Goal: Task Accomplishment & Management: Use online tool/utility

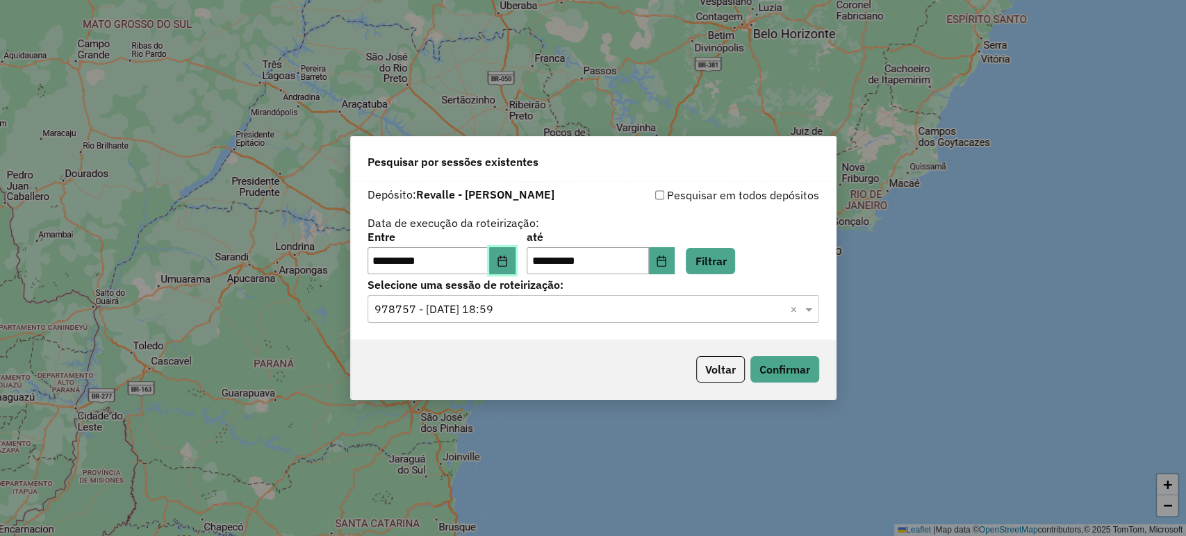
click at [508, 261] on icon "Choose Date" at bounding box center [502, 261] width 11 height 11
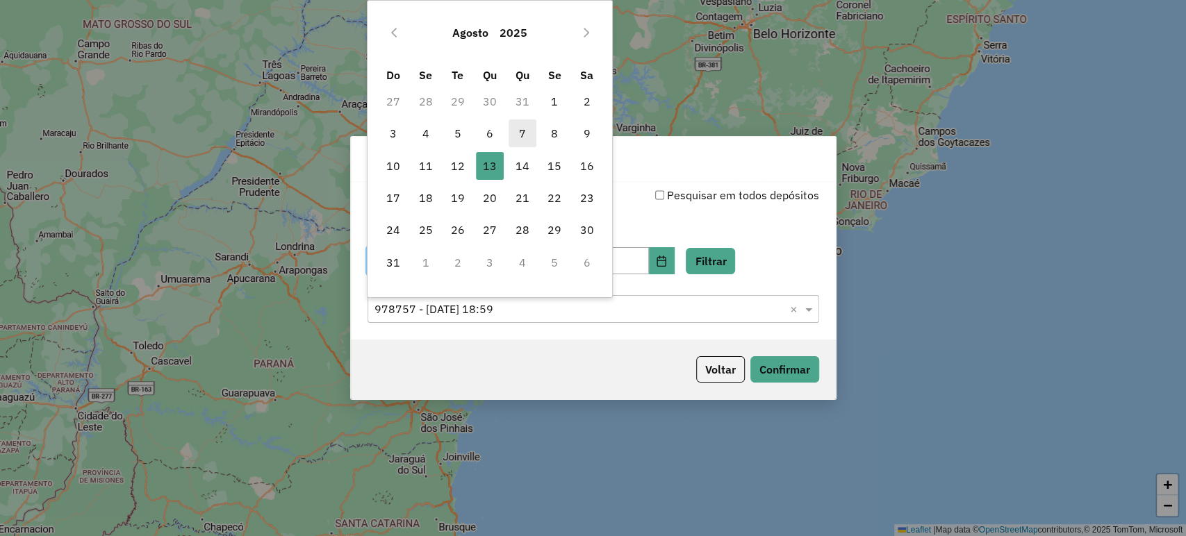
click at [511, 132] on span "7" at bounding box center [523, 134] width 28 height 28
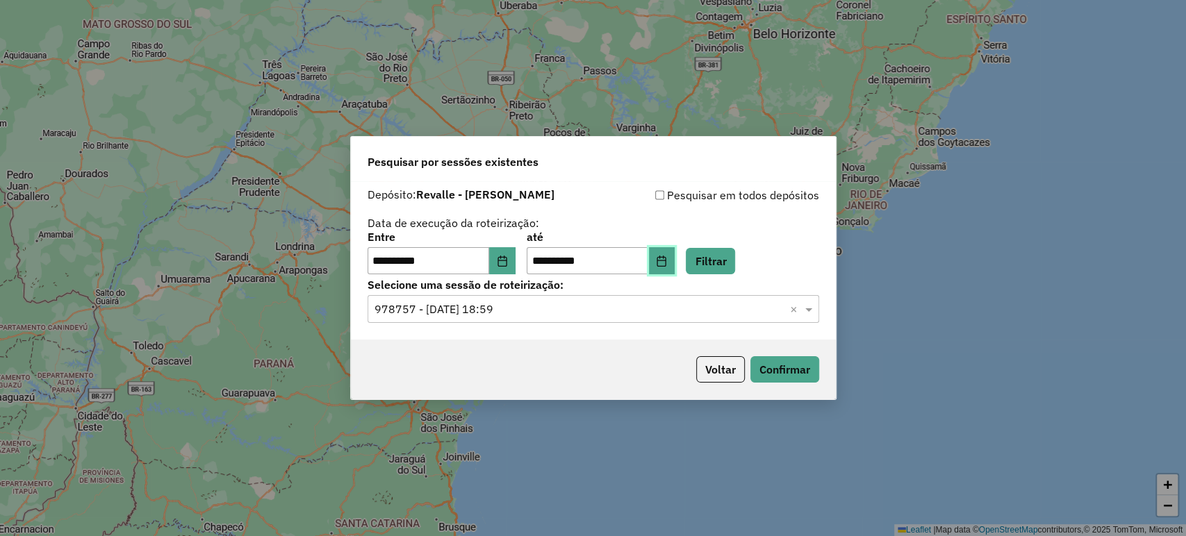
click at [667, 262] on icon "Choose Date" at bounding box center [661, 261] width 11 height 11
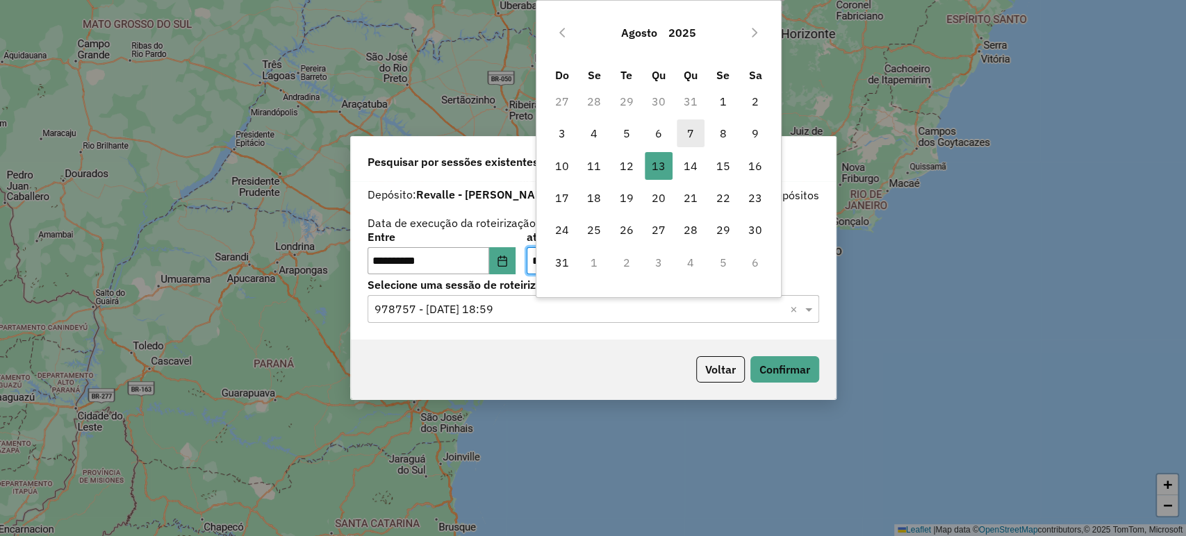
click at [689, 131] on span "7" at bounding box center [691, 134] width 28 height 28
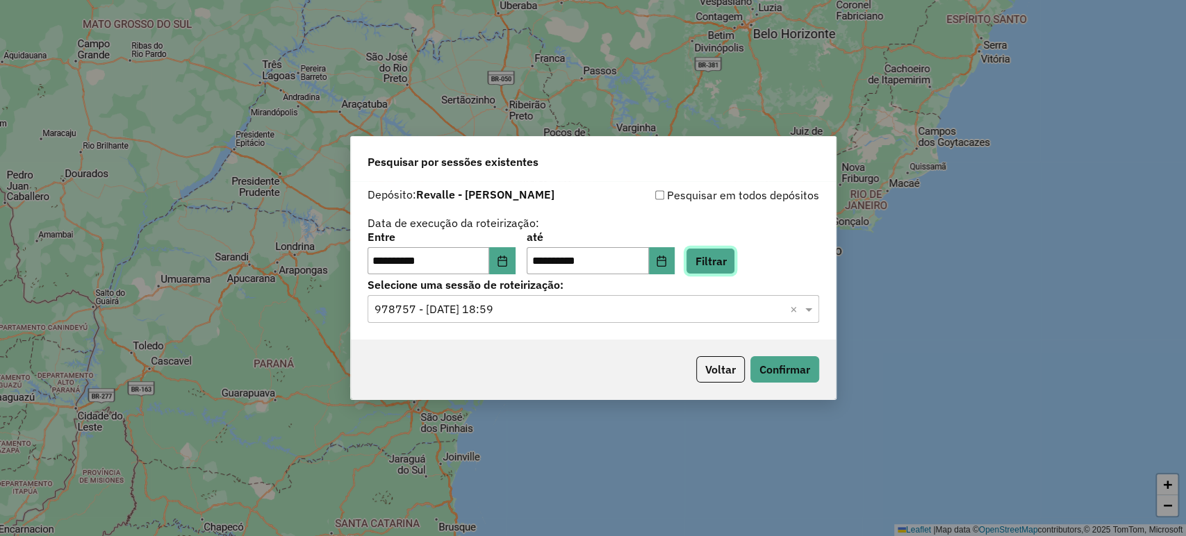
click at [721, 260] on button "Filtrar" at bounding box center [710, 261] width 49 height 26
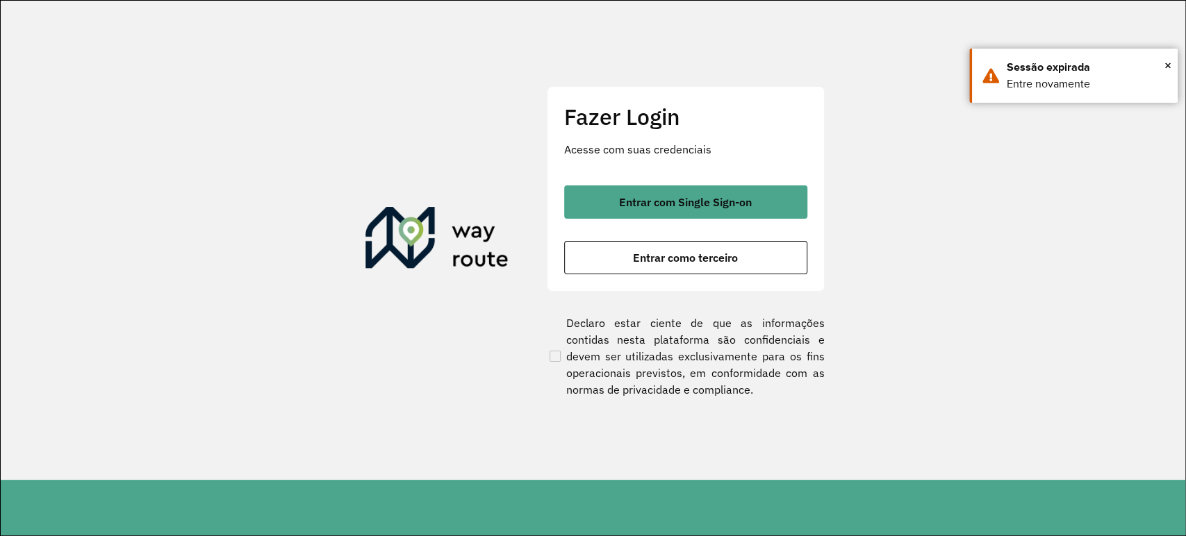
click at [709, 238] on div "Entrar com Single Sign-on Entrar como terceiro" at bounding box center [685, 230] width 243 height 89
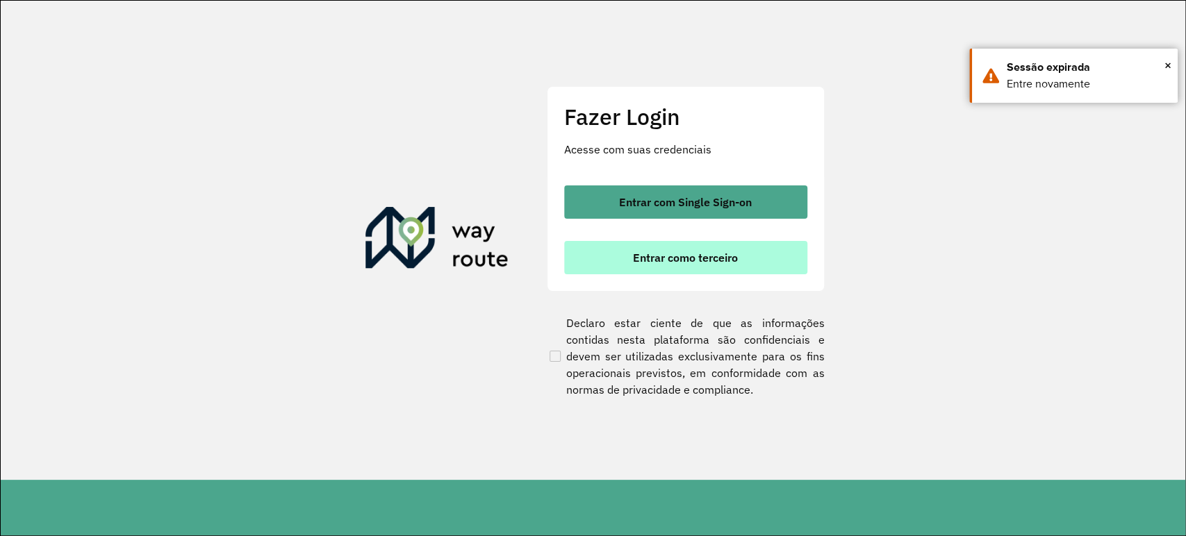
click at [719, 262] on span "Entrar como terceiro" at bounding box center [685, 257] width 105 height 11
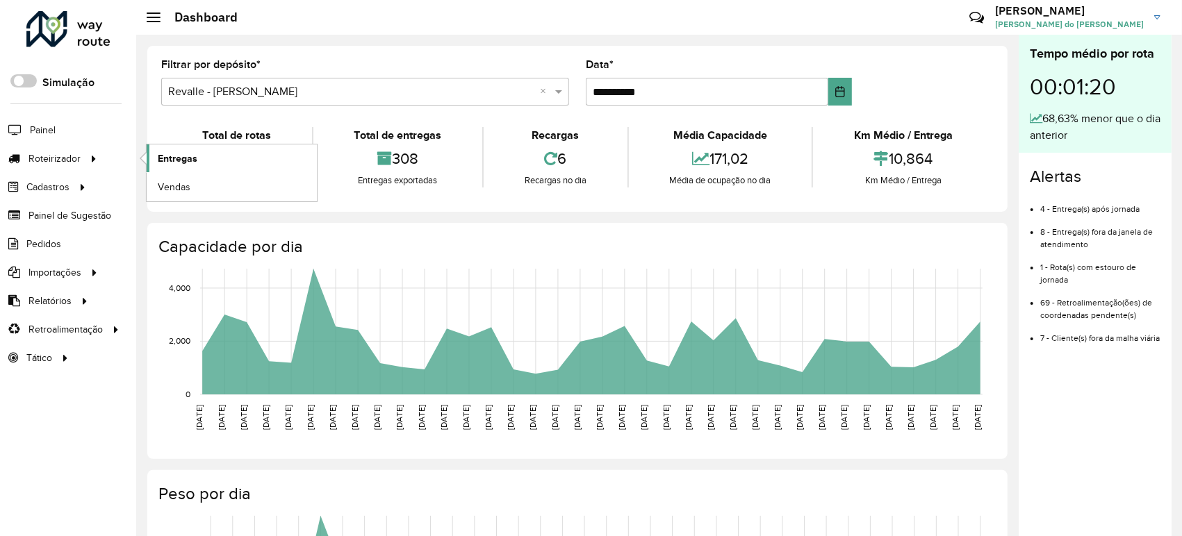
click at [213, 167] on link "Entregas" at bounding box center [232, 159] width 170 height 28
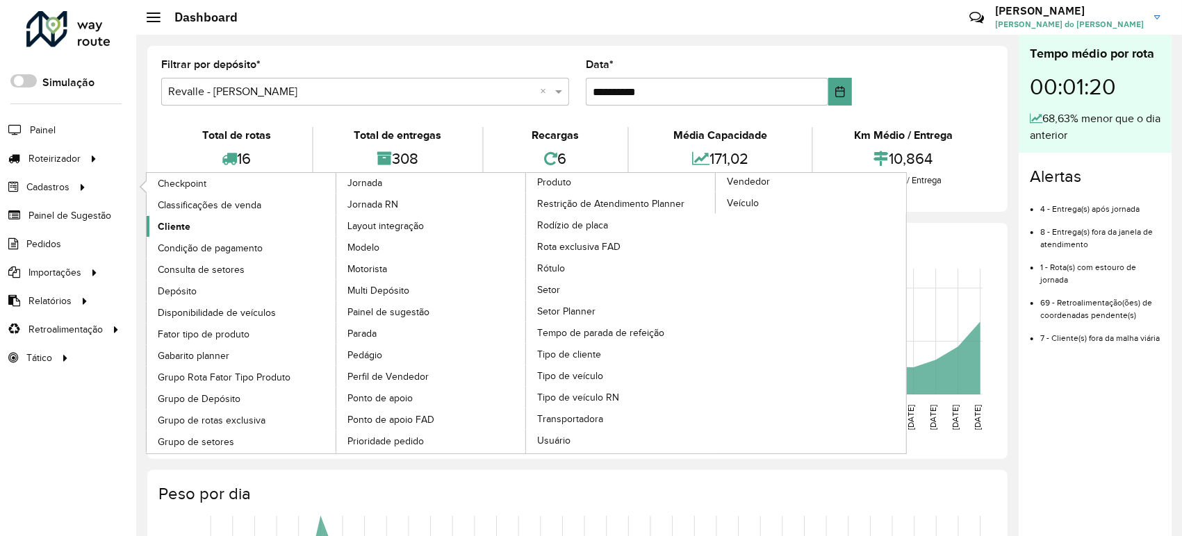
click at [183, 224] on span "Cliente" at bounding box center [174, 227] width 33 height 15
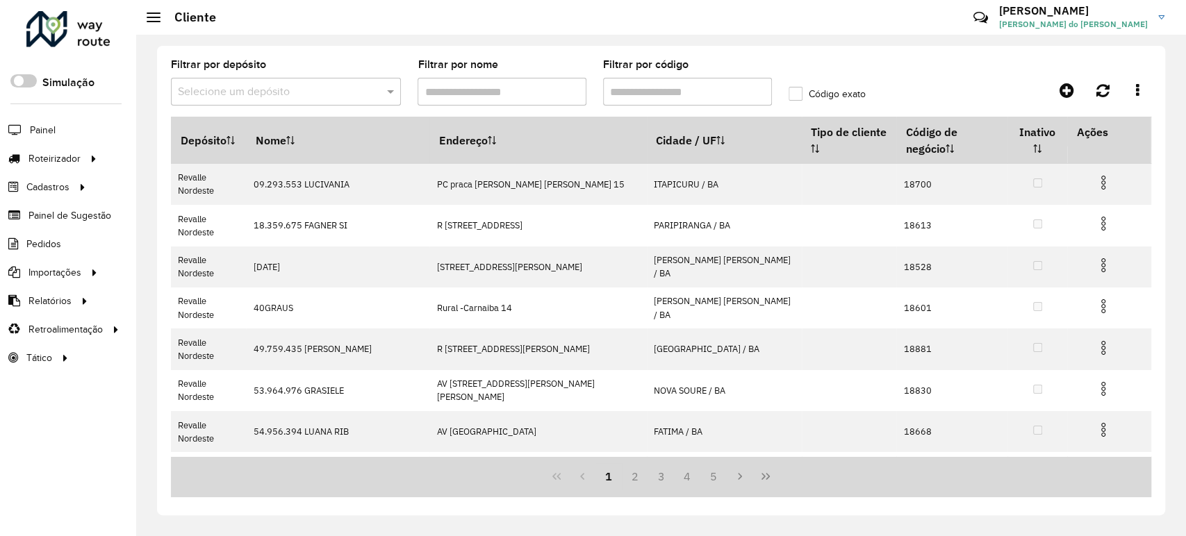
click at [679, 91] on input "Filtrar por código" at bounding box center [687, 92] width 169 height 28
paste input "*****"
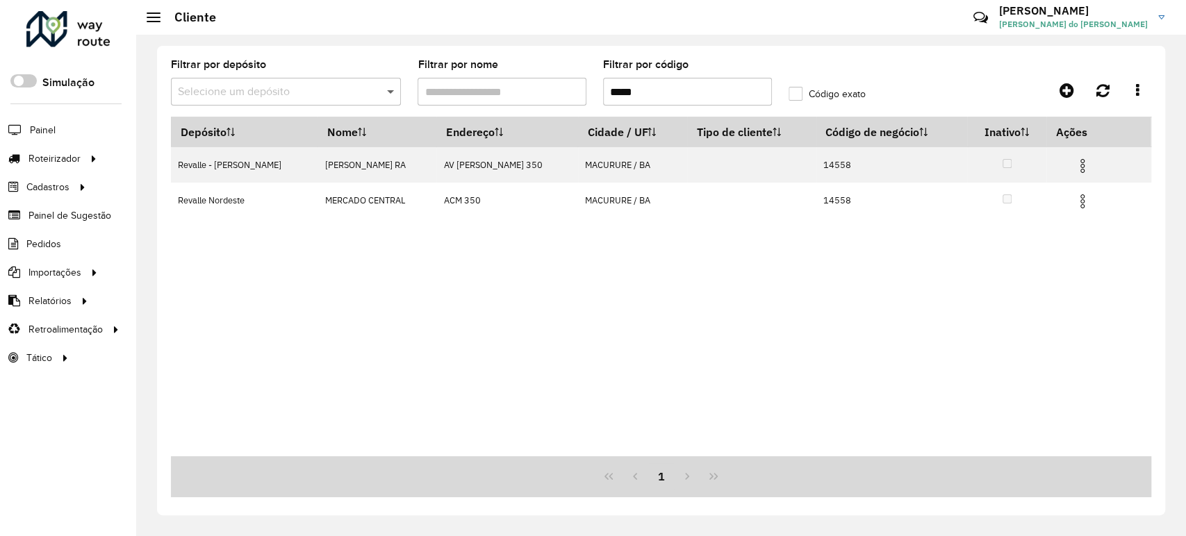
drag, startPoint x: 704, startPoint y: 100, endPoint x: 393, endPoint y: 97, distance: 311.3
click at [394, 97] on formly-group "Filtrar por depósito Selecione um depósito Filtrar por nome Filtrar por código …" at bounding box center [533, 88] width 741 height 57
paste input "text"
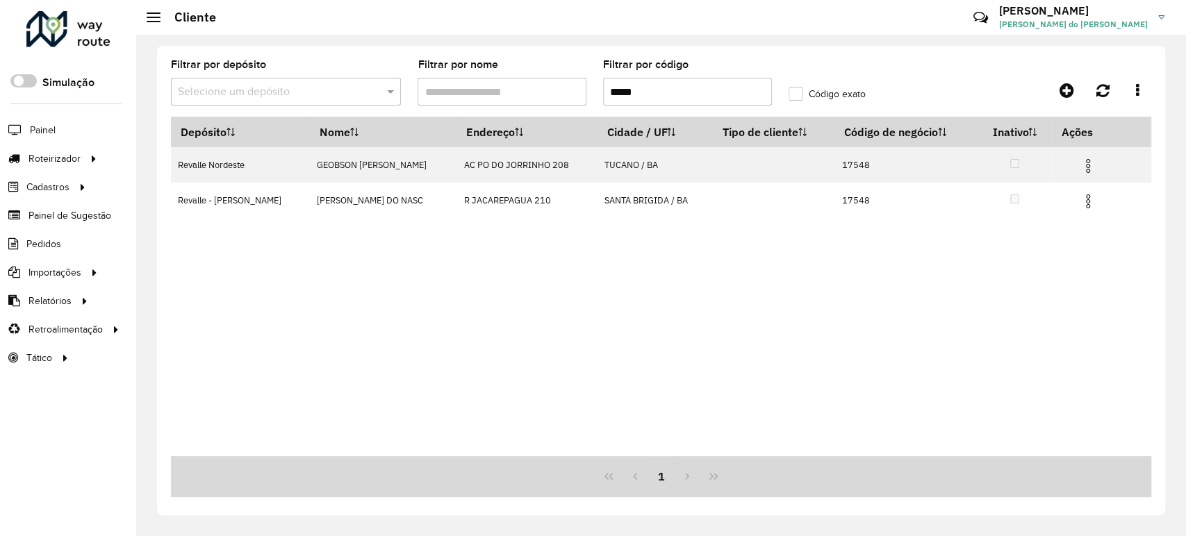
click at [700, 93] on input "*****" at bounding box center [687, 92] width 169 height 28
paste input "text"
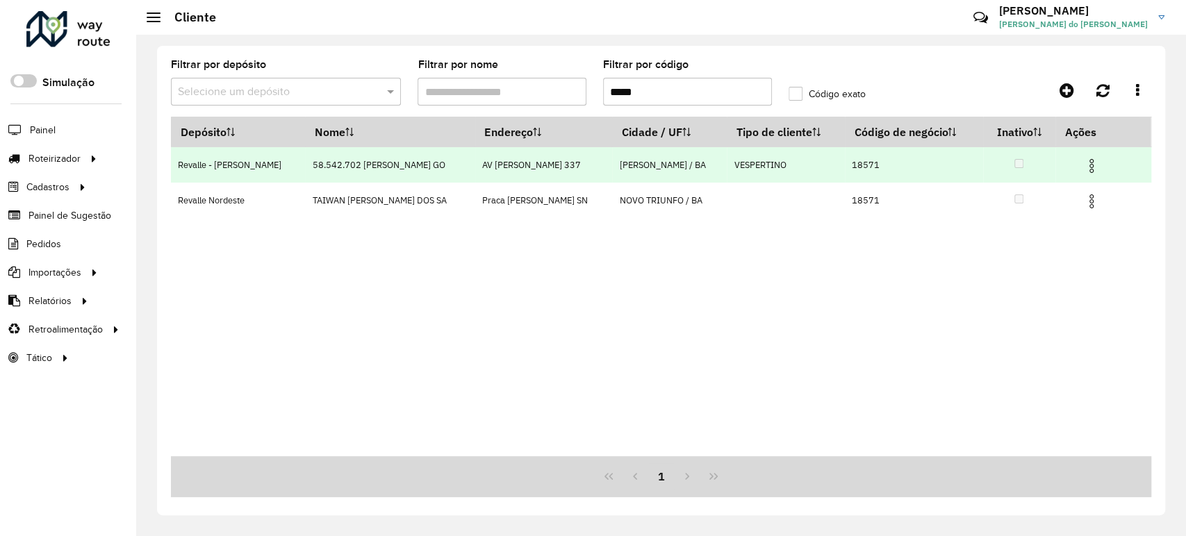
type input "*****"
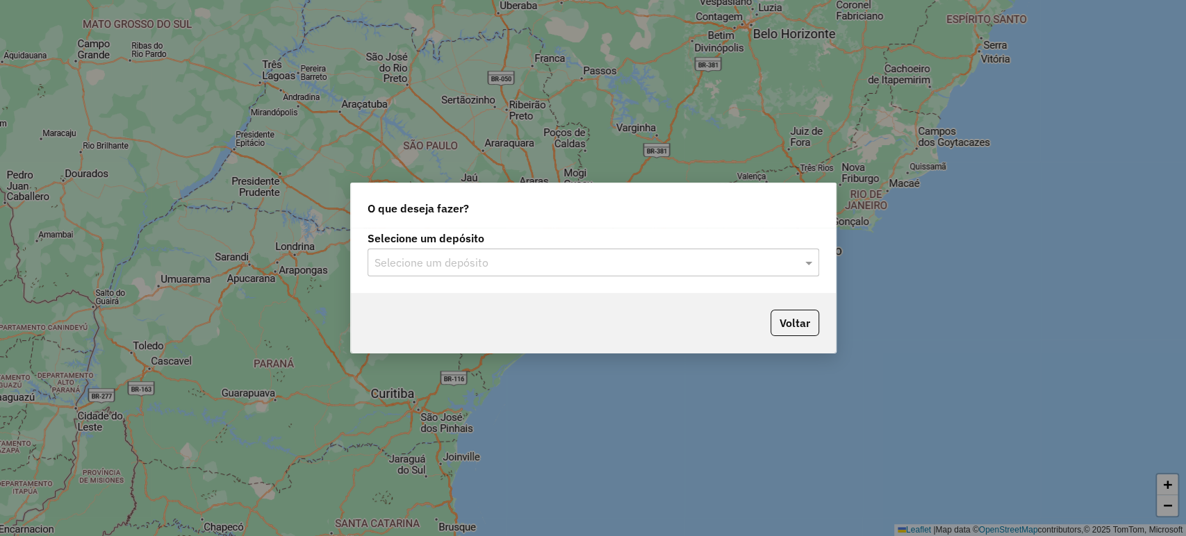
click at [539, 260] on input "text" at bounding box center [580, 263] width 410 height 17
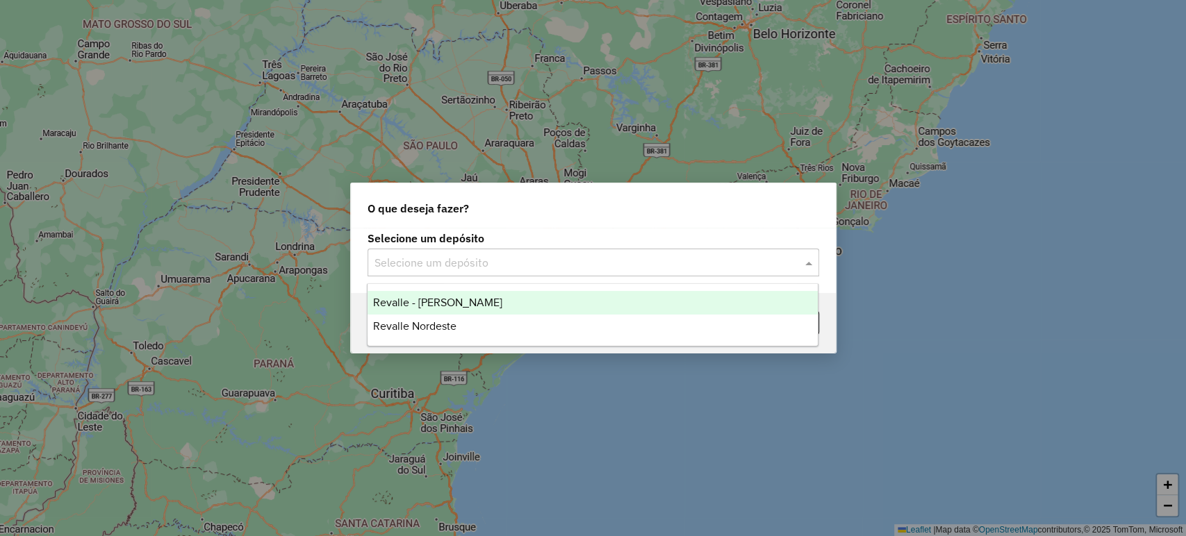
click at [507, 312] on div "Revalle - [PERSON_NAME]" at bounding box center [593, 303] width 450 height 24
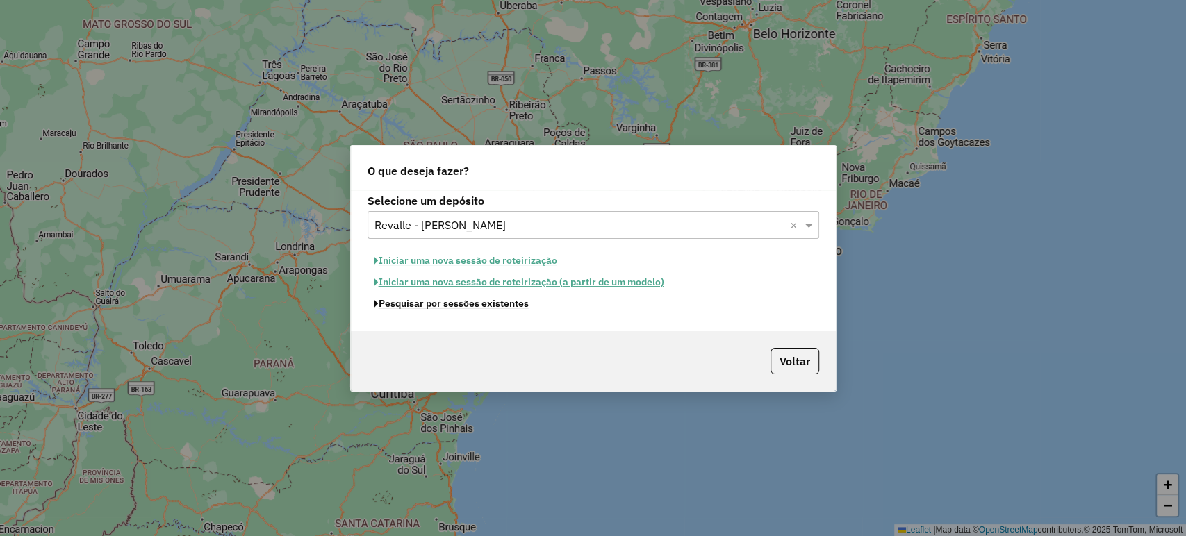
click at [507, 309] on button "Pesquisar por sessões existentes" at bounding box center [451, 304] width 167 height 22
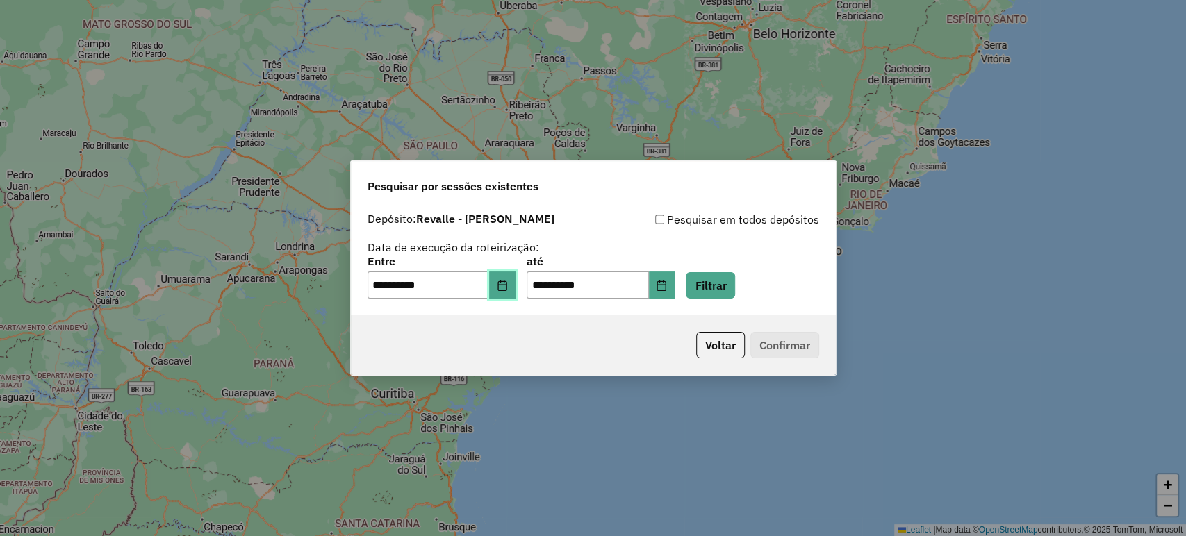
click at [507, 283] on icon "Choose Date" at bounding box center [502, 285] width 9 height 11
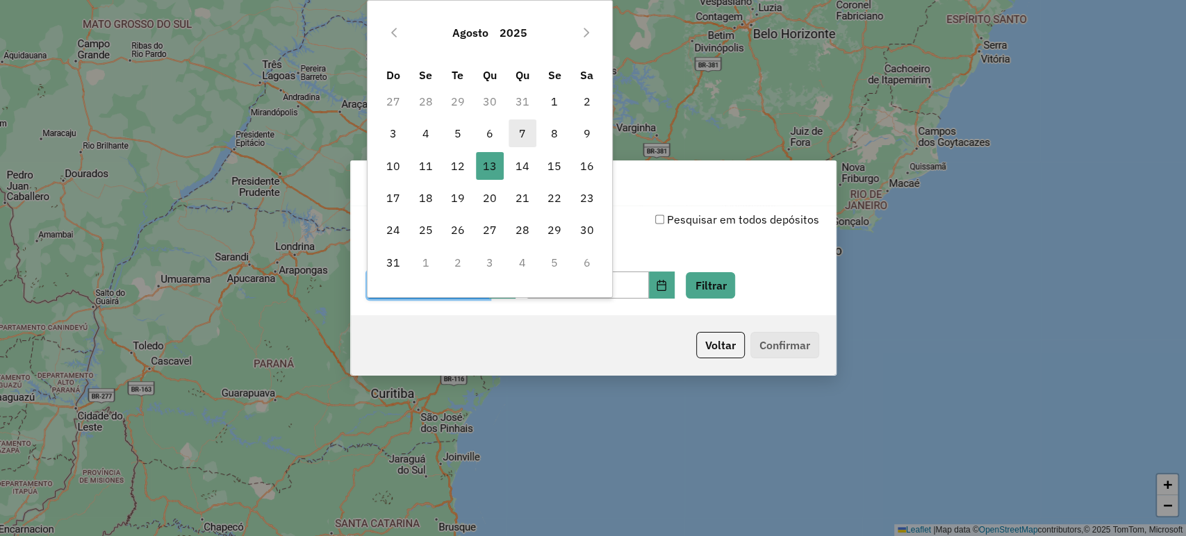
click at [523, 131] on span "7" at bounding box center [523, 134] width 28 height 28
type input "**********"
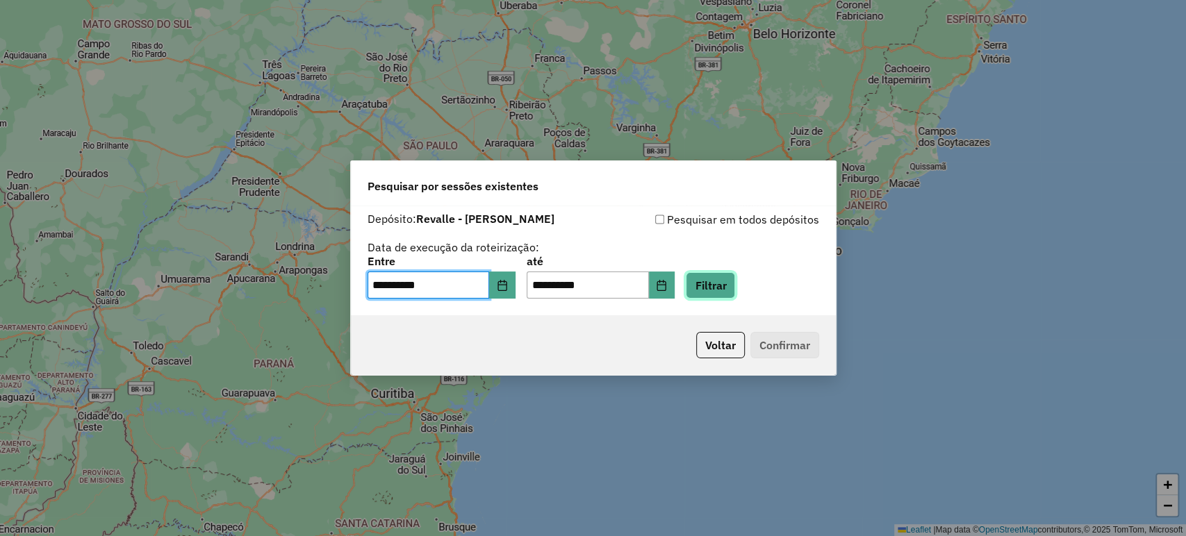
click at [735, 284] on button "Filtrar" at bounding box center [710, 285] width 49 height 26
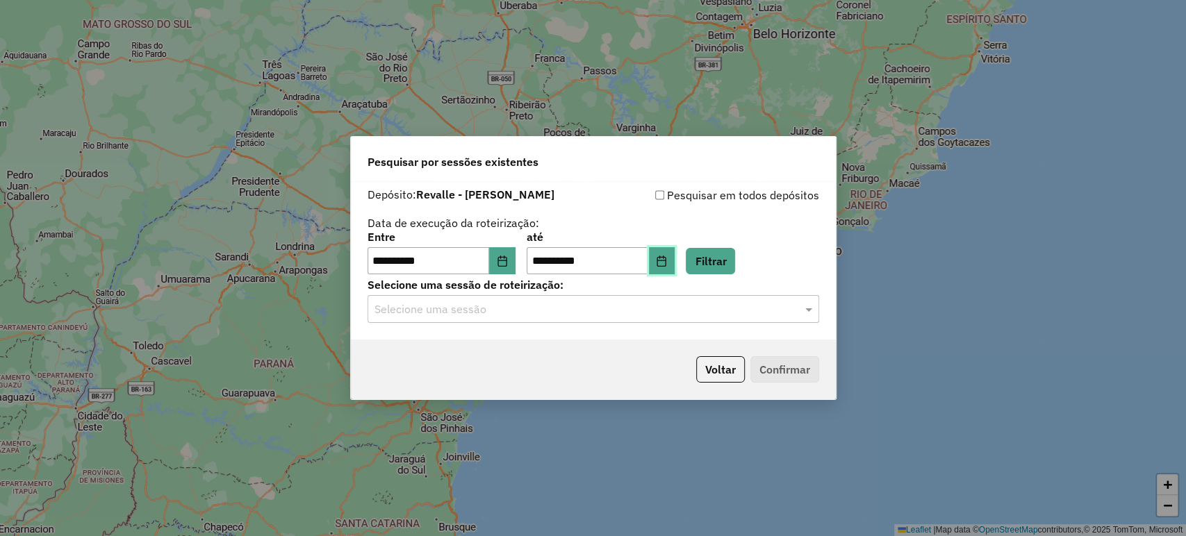
click at [667, 256] on icon "Choose Date" at bounding box center [661, 261] width 11 height 11
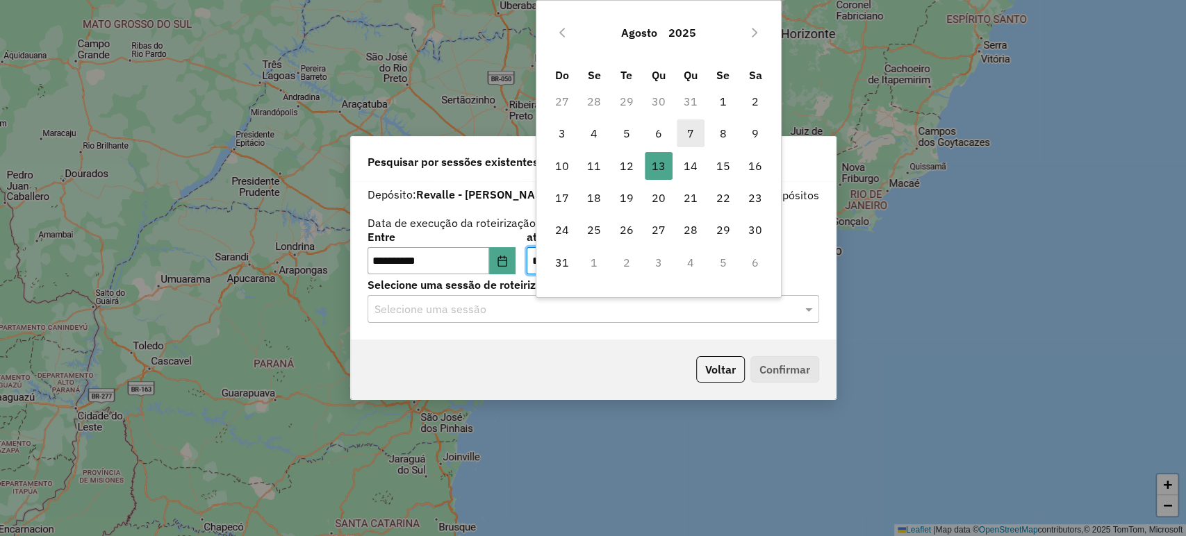
click at [691, 129] on span "7" at bounding box center [691, 134] width 28 height 28
type input "**********"
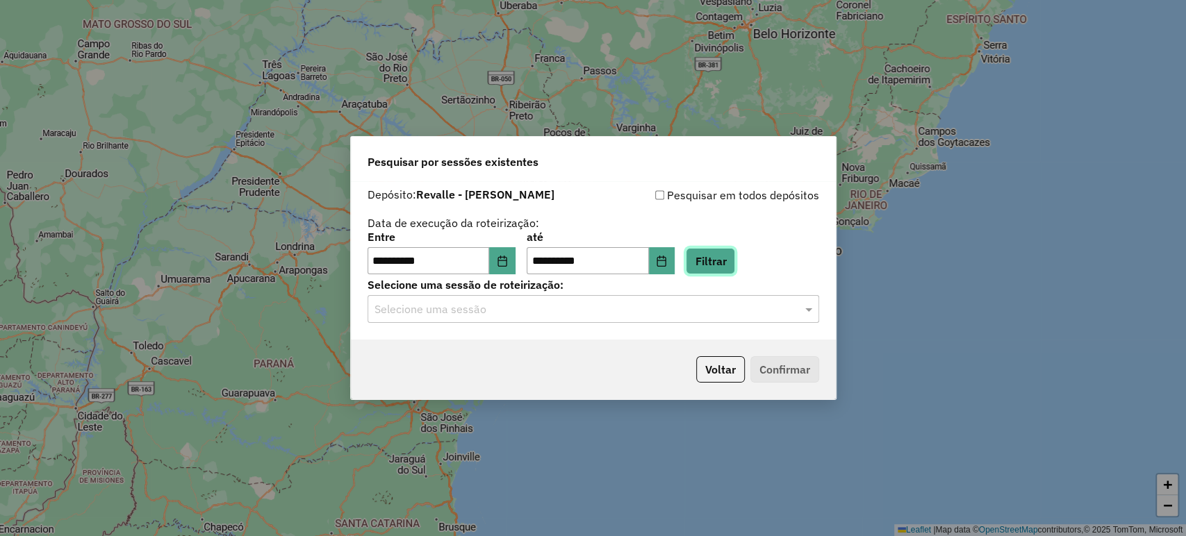
click at [724, 251] on button "Filtrar" at bounding box center [710, 261] width 49 height 26
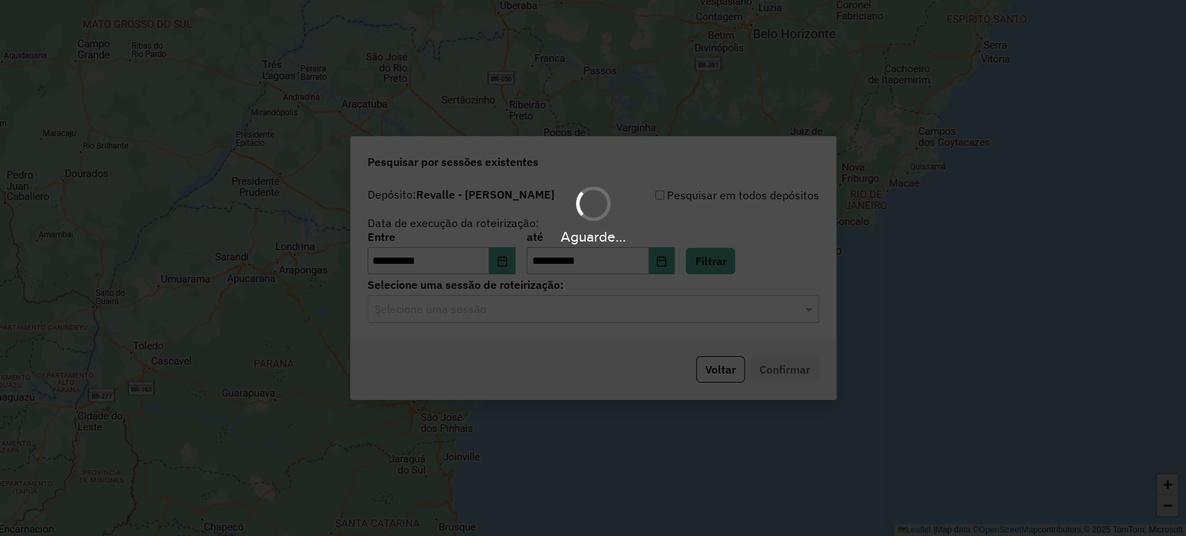
click at [620, 315] on div "Aguarde..." at bounding box center [593, 268] width 1186 height 536
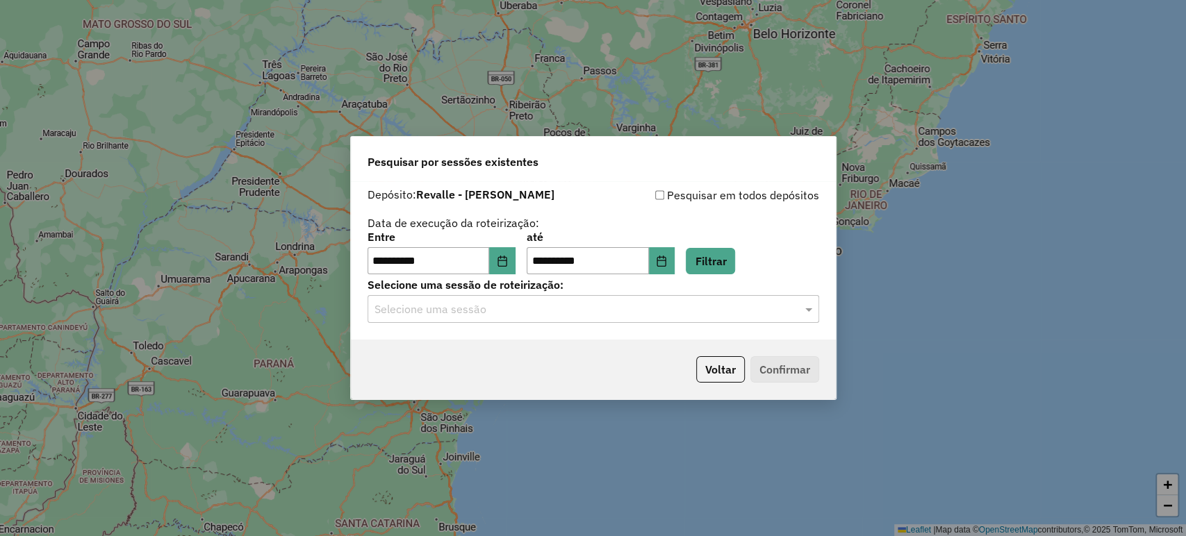
click at [620, 315] on input "text" at bounding box center [580, 310] width 410 height 17
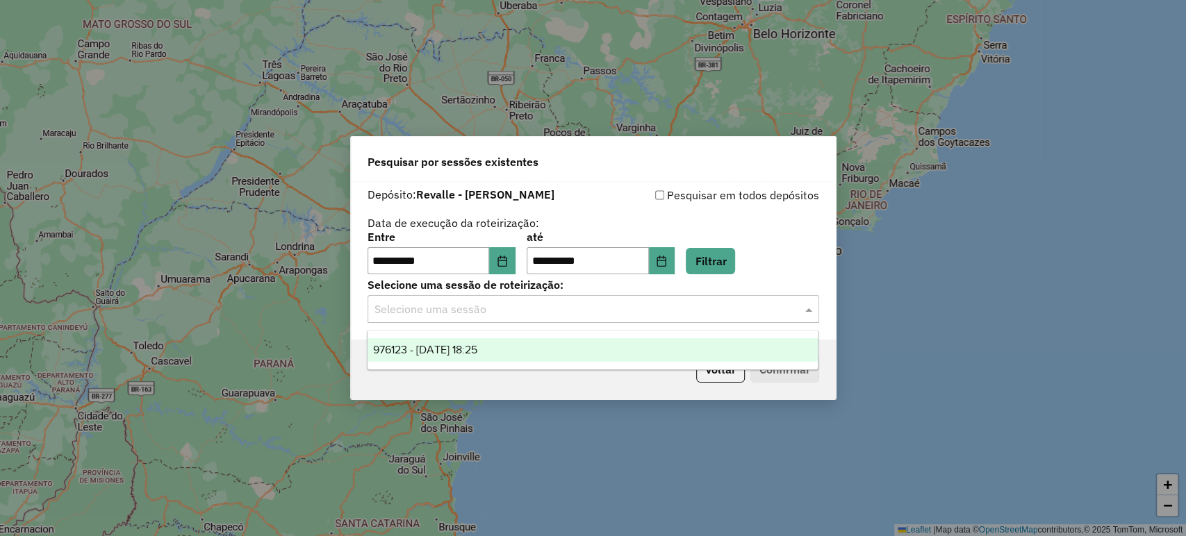
click at [613, 347] on div "976123 - 07/08/2025 18:25" at bounding box center [593, 350] width 450 height 24
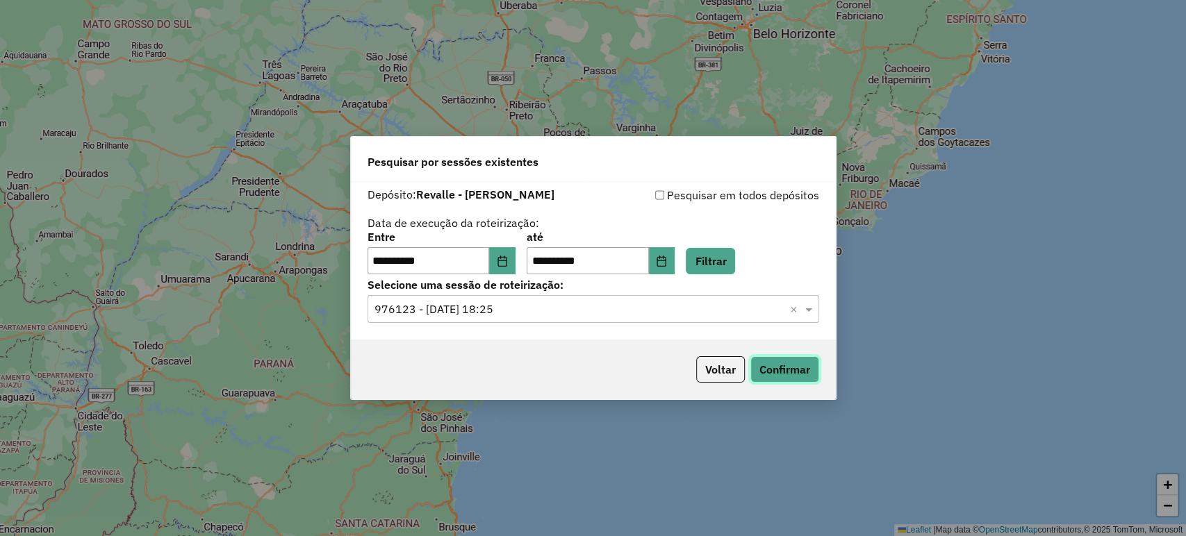
click at [787, 379] on button "Confirmar" at bounding box center [785, 369] width 69 height 26
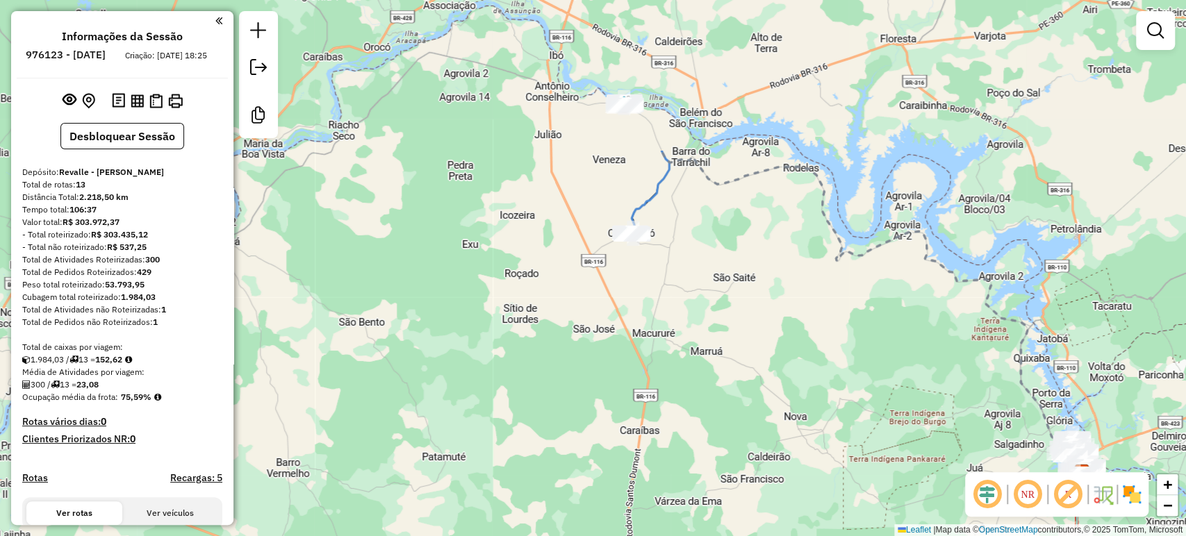
drag, startPoint x: 372, startPoint y: 228, endPoint x: 862, endPoint y: 433, distance: 530.4
click at [862, 433] on div "Janela de atendimento Grade de atendimento Capacidade Transportadoras Veículos …" at bounding box center [593, 268] width 1186 height 536
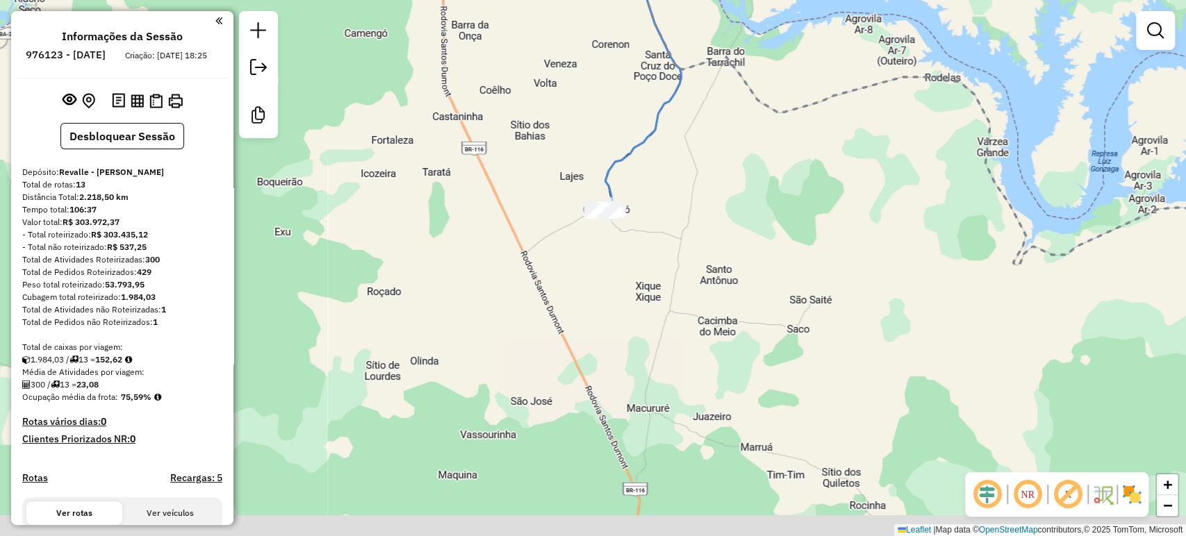
drag, startPoint x: 669, startPoint y: 321, endPoint x: 629, endPoint y: 270, distance: 64.4
click at [633, 277] on div "Janela de atendimento Grade de atendimento Capacidade Transportadoras Veículos …" at bounding box center [593, 268] width 1186 height 536
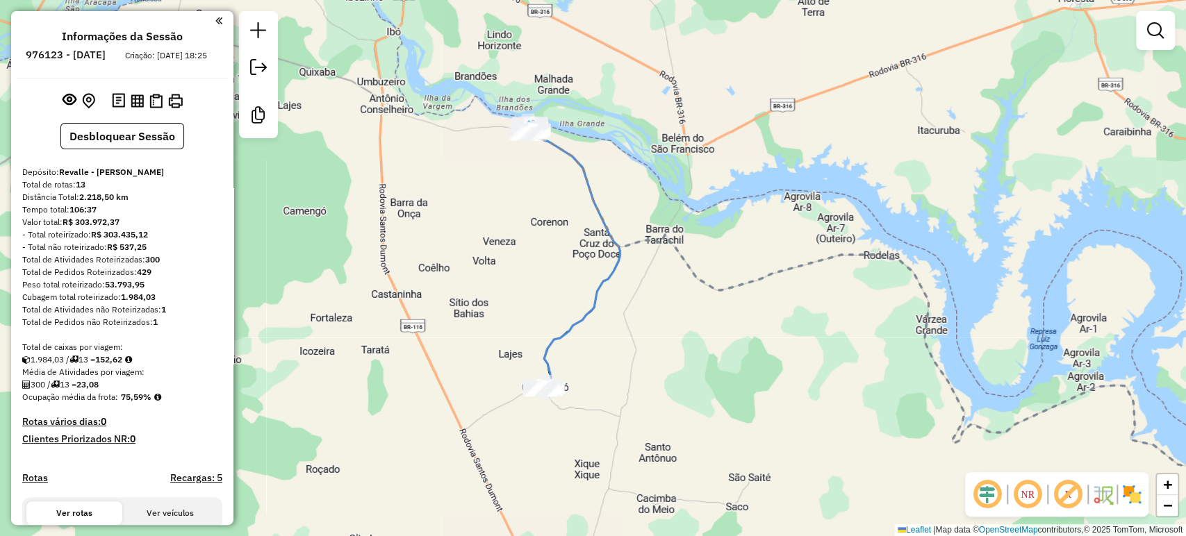
drag, startPoint x: 645, startPoint y: 347, endPoint x: 593, endPoint y: 506, distance: 166.8
click at [593, 506] on div "Janela de atendimento Grade de atendimento Capacidade Transportadoras Veículos …" at bounding box center [593, 268] width 1186 height 536
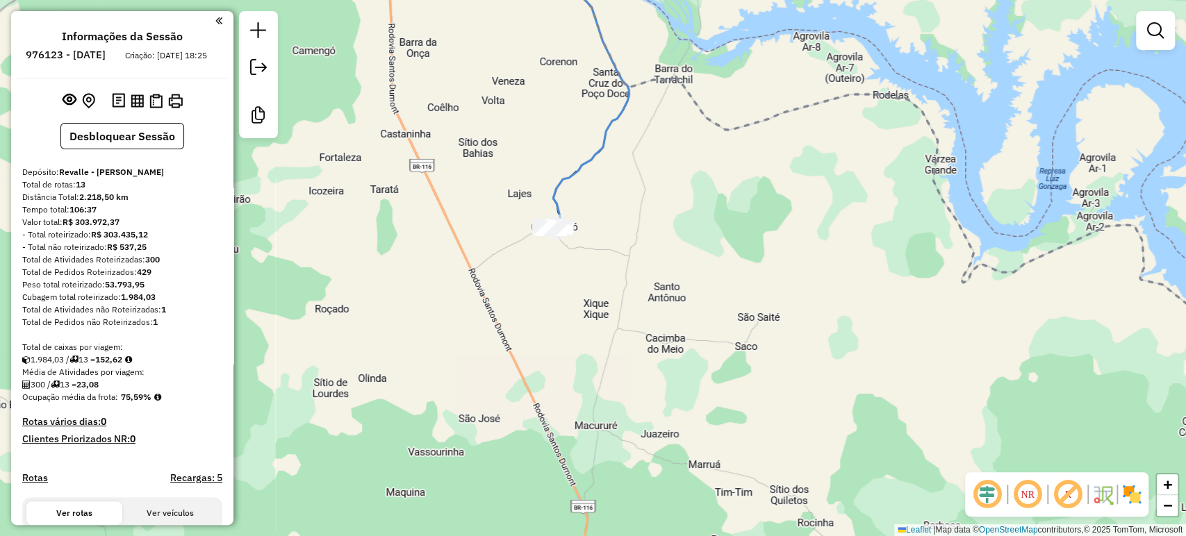
drag, startPoint x: 576, startPoint y: 461, endPoint x: 585, endPoint y: 301, distance: 160.8
click at [585, 301] on div "Janela de atendimento Grade de atendimento Capacidade Transportadoras Veículos …" at bounding box center [593, 268] width 1186 height 536
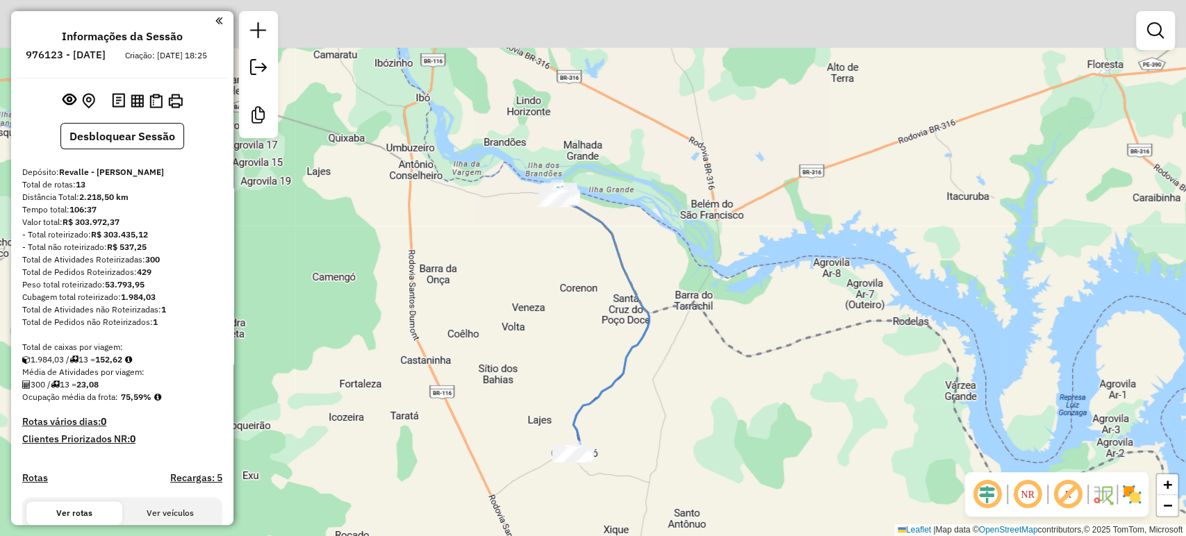
drag, startPoint x: 559, startPoint y: 204, endPoint x: 566, endPoint y: 327, distance: 123.2
click at [566, 327] on div "Janela de atendimento Grade de atendimento Capacidade Transportadoras Veículos …" at bounding box center [593, 268] width 1186 height 536
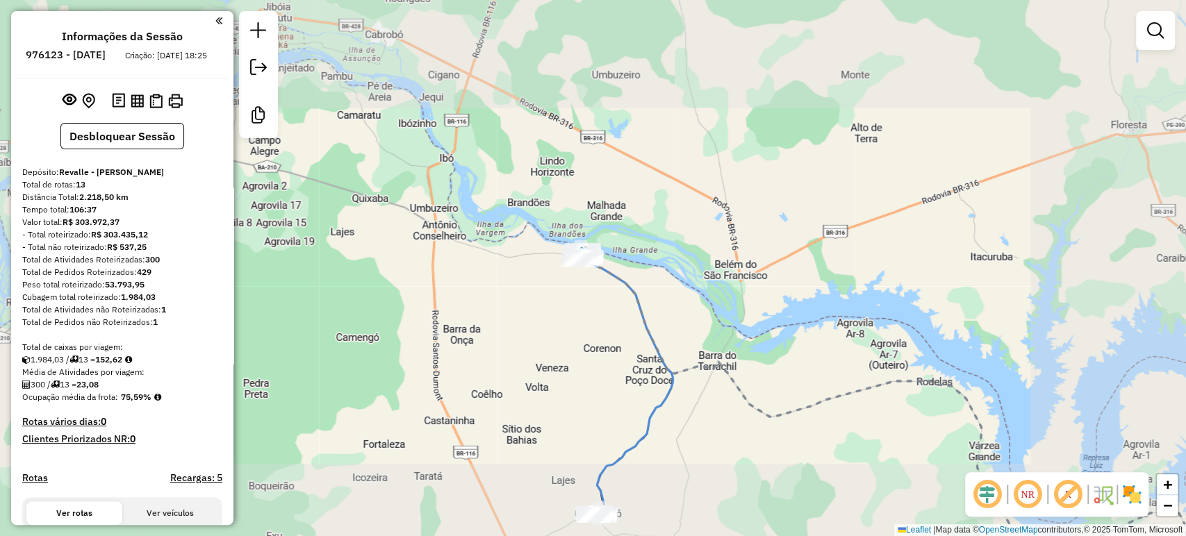
drag, startPoint x: 635, startPoint y: 388, endPoint x: 629, endPoint y: 284, distance: 104.4
click at [629, 284] on div "Janela de atendimento Grade de atendimento Capacidade Transportadoras Veículos …" at bounding box center [593, 268] width 1186 height 536
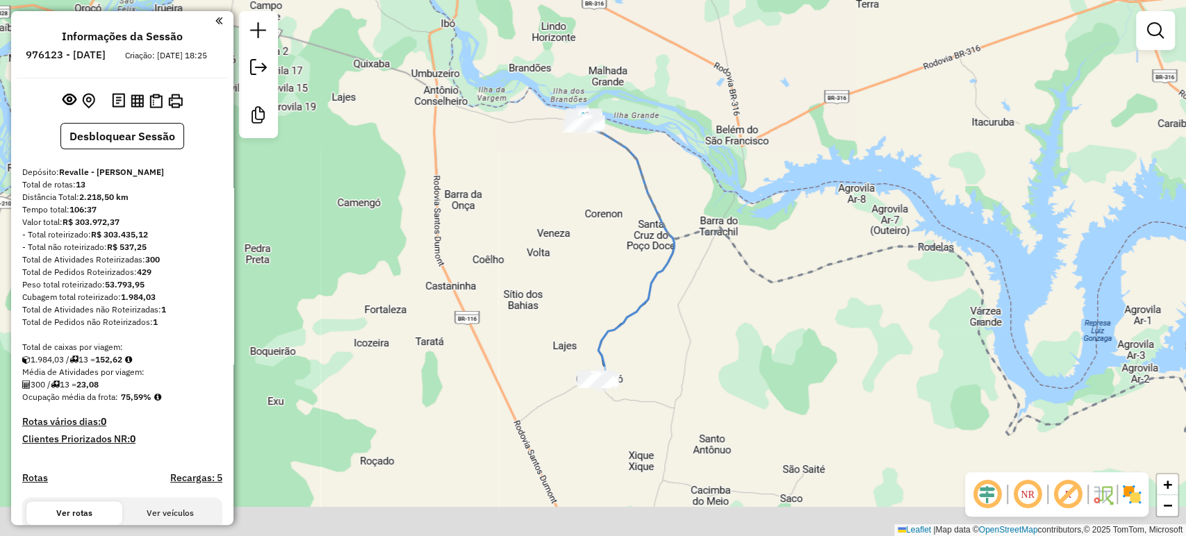
drag, startPoint x: 623, startPoint y: 418, endPoint x: 624, endPoint y: 283, distance: 134.8
click at [624, 283] on div "Janela de atendimento Grade de atendimento Capacidade Transportadoras Veículos …" at bounding box center [593, 268] width 1186 height 536
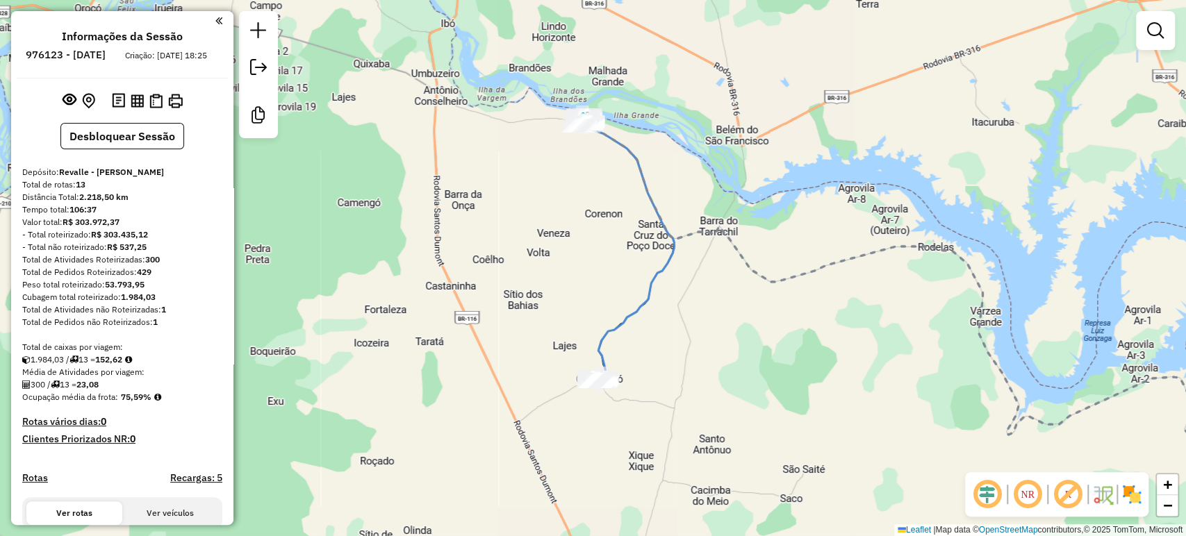
click at [753, 347] on div "Janela de atendimento Grade de atendimento Capacidade Transportadoras Veículos …" at bounding box center [593, 268] width 1186 height 536
click at [641, 136] on div "Janela de atendimento Grade de atendimento Capacidade Transportadoras Veículos …" at bounding box center [593, 268] width 1186 height 536
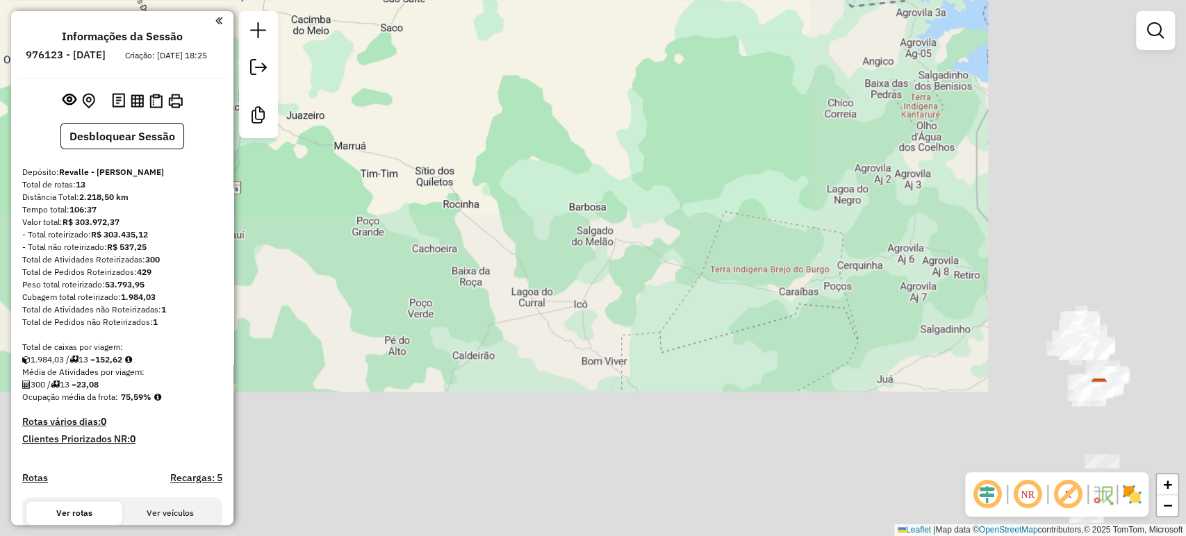
drag, startPoint x: 641, startPoint y: 411, endPoint x: 213, endPoint y: -76, distance: 649.0
click at [213, 0] on html "Aguarde... Pop-up bloqueado! Seu navegador bloqueou automáticamente a abertura …" at bounding box center [593, 268] width 1186 height 536
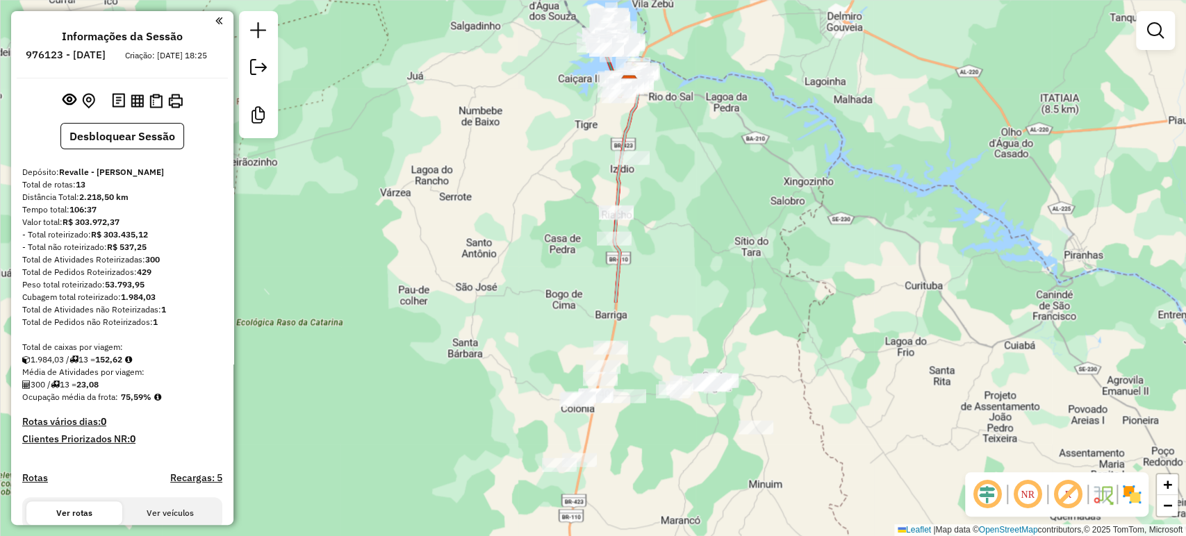
drag, startPoint x: 908, startPoint y: 355, endPoint x: 467, endPoint y: 67, distance: 526.2
click at [467, 67] on div "Rota 2 - Placa RCQ4G68 17679 - 49.760.555 CAIO EMER Rota 2 - Placa RCQ4G68 1795…" at bounding box center [593, 268] width 1186 height 536
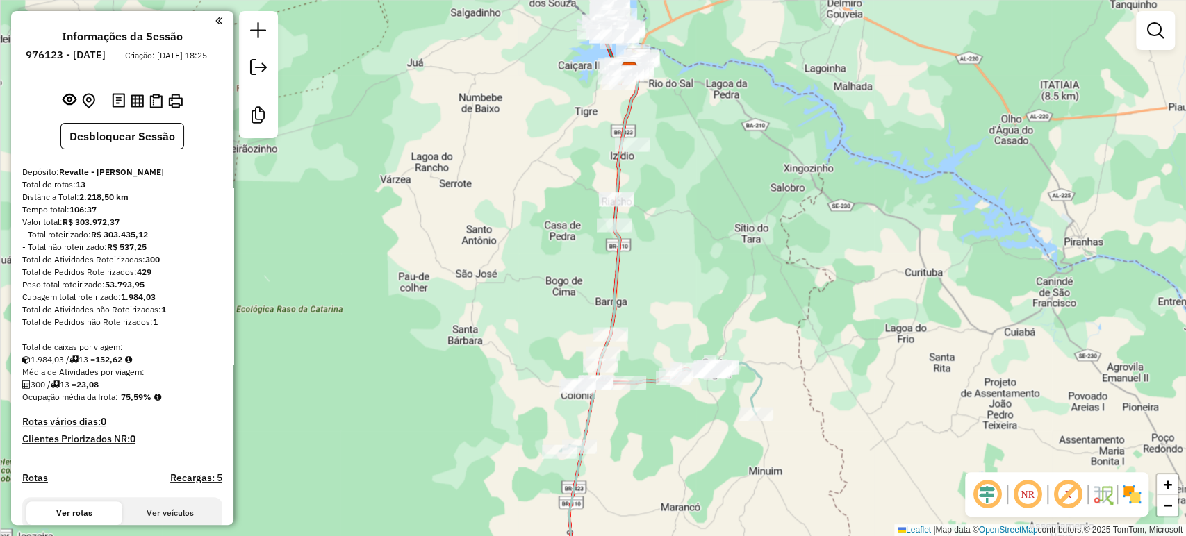
drag, startPoint x: 584, startPoint y: 226, endPoint x: 698, endPoint y: 295, distance: 134.1
click at [698, 295] on div "Rota 2 - Placa RCQ4G68 17679 - 49.760.555 CAIO EMER Rota 2 - Placa RCQ4G68 1795…" at bounding box center [593, 268] width 1186 height 536
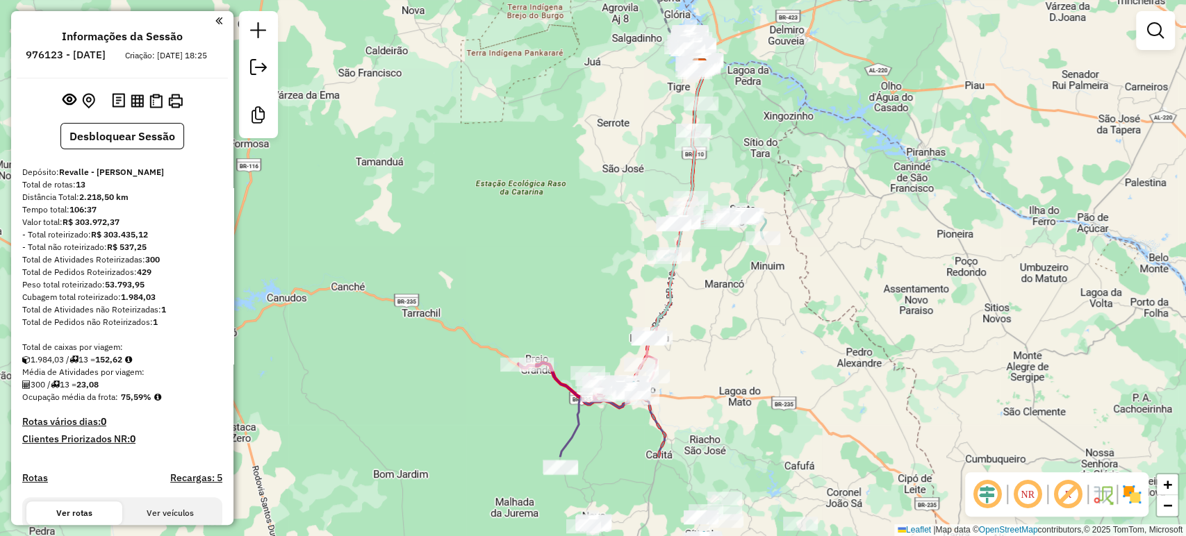
drag, startPoint x: 716, startPoint y: 377, endPoint x: 735, endPoint y: 292, distance: 86.7
click at [735, 292] on div "Rota 2 - Placa RCQ4G68 17679 - 49.760.555 CAIO EMER Rota 2 - Placa RCQ4G68 1795…" at bounding box center [593, 268] width 1186 height 536
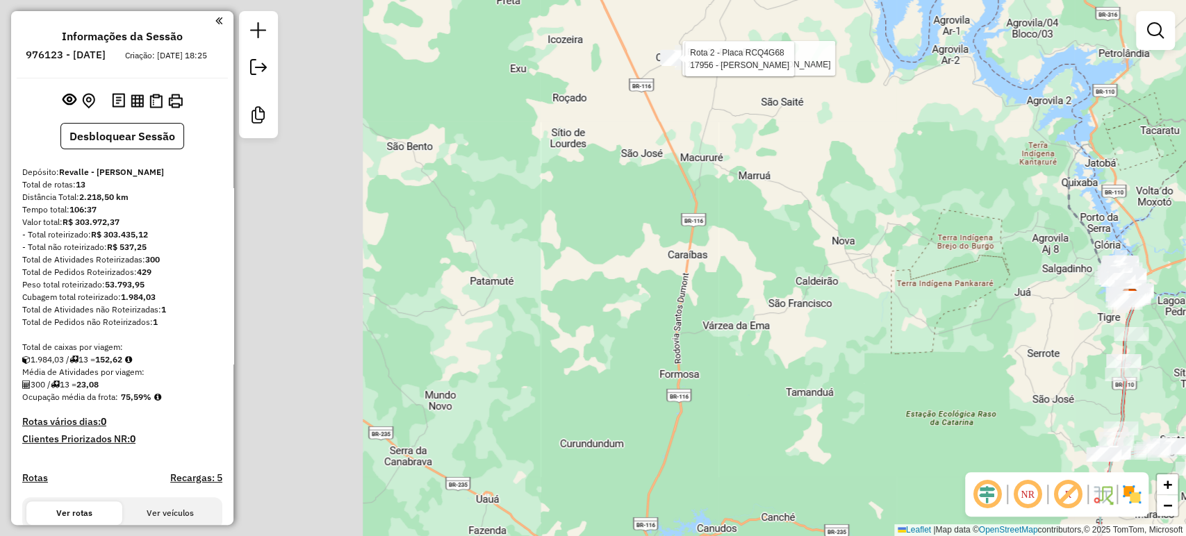
drag, startPoint x: 598, startPoint y: 343, endPoint x: 1029, endPoint y: 573, distance: 488.4
click at [1029, 536] on html "Aguarde... Pop-up bloqueado! Seu navegador bloqueou automáticamente a abertura …" at bounding box center [593, 268] width 1186 height 536
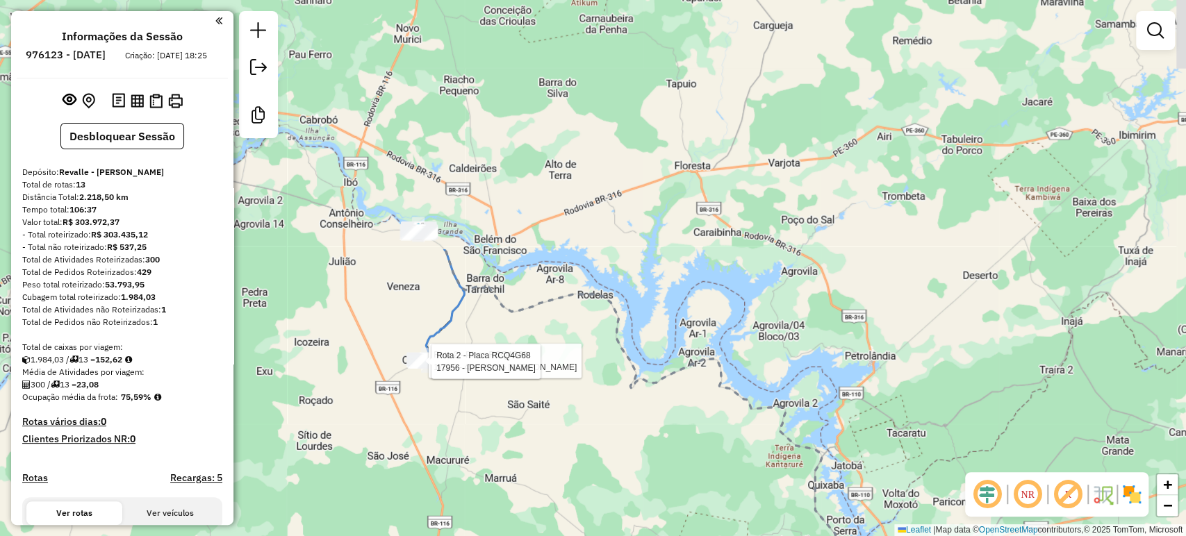
drag, startPoint x: 851, startPoint y: 270, endPoint x: 597, endPoint y: 573, distance: 395.6
click at [597, 536] on html "Aguarde... Pop-up bloqueado! Seu navegador bloqueou automáticamente a abertura …" at bounding box center [593, 268] width 1186 height 536
click at [445, 383] on div "Rota 2 - Placa RCQ4G68 17679 - 49.760.555 CAIO EMER Rota 2 - Placa RCQ4G68 1795…" at bounding box center [593, 268] width 1186 height 536
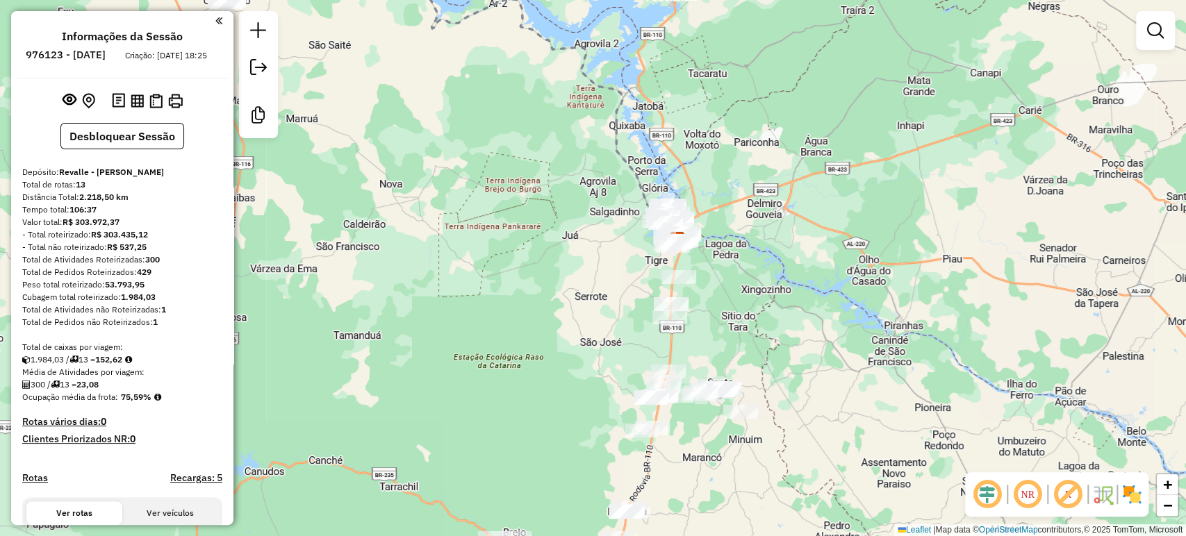
drag, startPoint x: 680, startPoint y: 459, endPoint x: 482, endPoint y: 99, distance: 411.2
click at [482, 99] on div "Janela de atendimento Grade de atendimento Capacidade Transportadoras Veículos …" at bounding box center [593, 268] width 1186 height 536
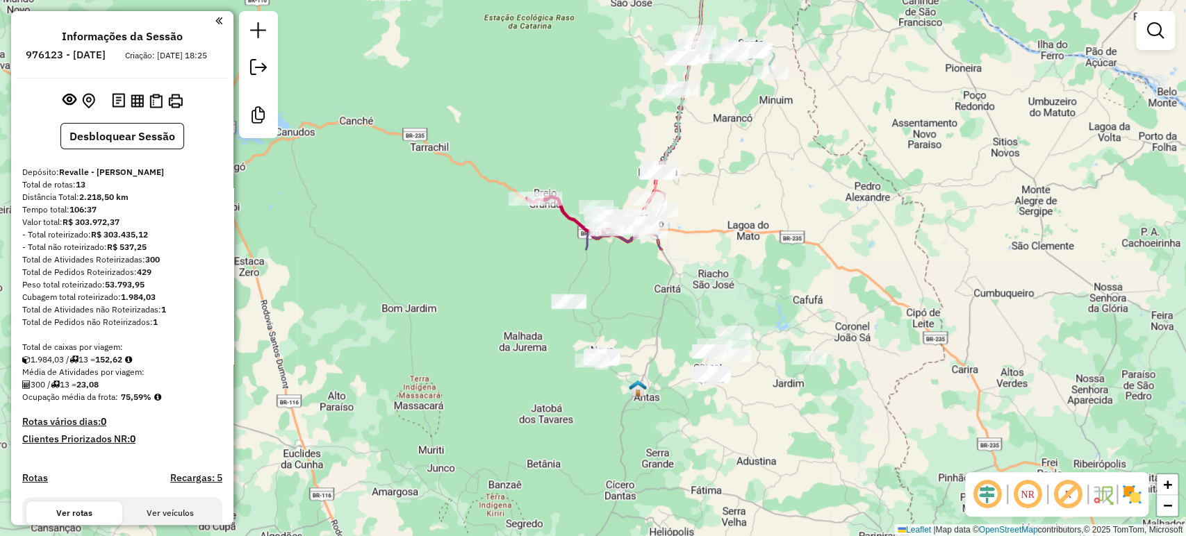
drag, startPoint x: 785, startPoint y: 470, endPoint x: 816, endPoint y: 130, distance: 341.9
click at [816, 130] on div "Janela de atendimento Grade de atendimento Capacidade Transportadoras Veículos …" at bounding box center [593, 268] width 1186 height 536
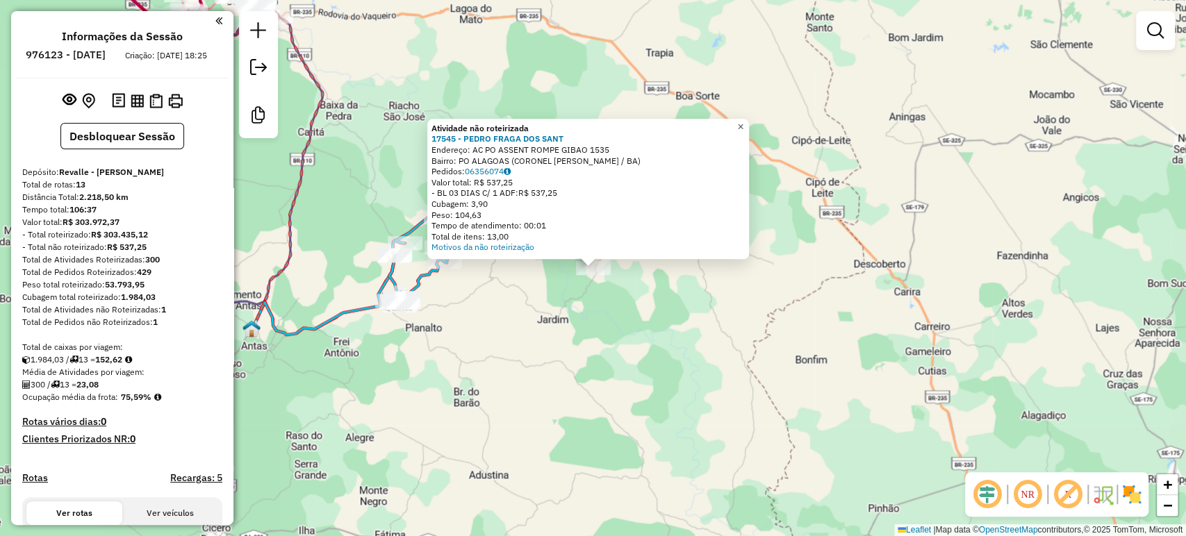
click at [744, 124] on span "×" at bounding box center [740, 127] width 6 height 12
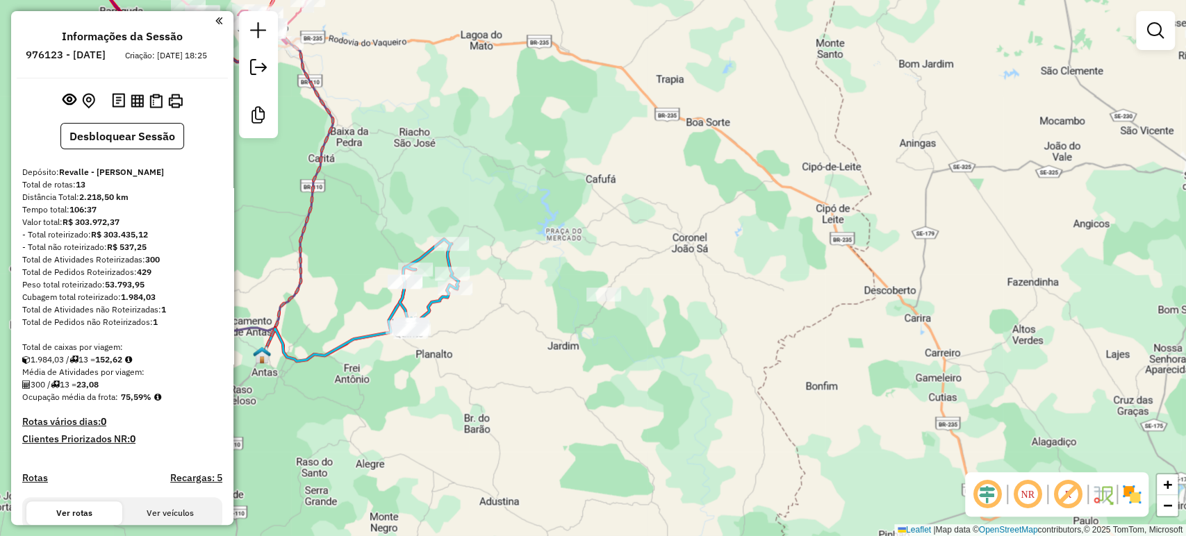
drag, startPoint x: 604, startPoint y: 161, endPoint x: 1012, endPoint y: 353, distance: 451.1
click at [1012, 353] on div "Janela de atendimento Grade de atendimento Capacidade Transportadoras Veículos …" at bounding box center [593, 268] width 1186 height 536
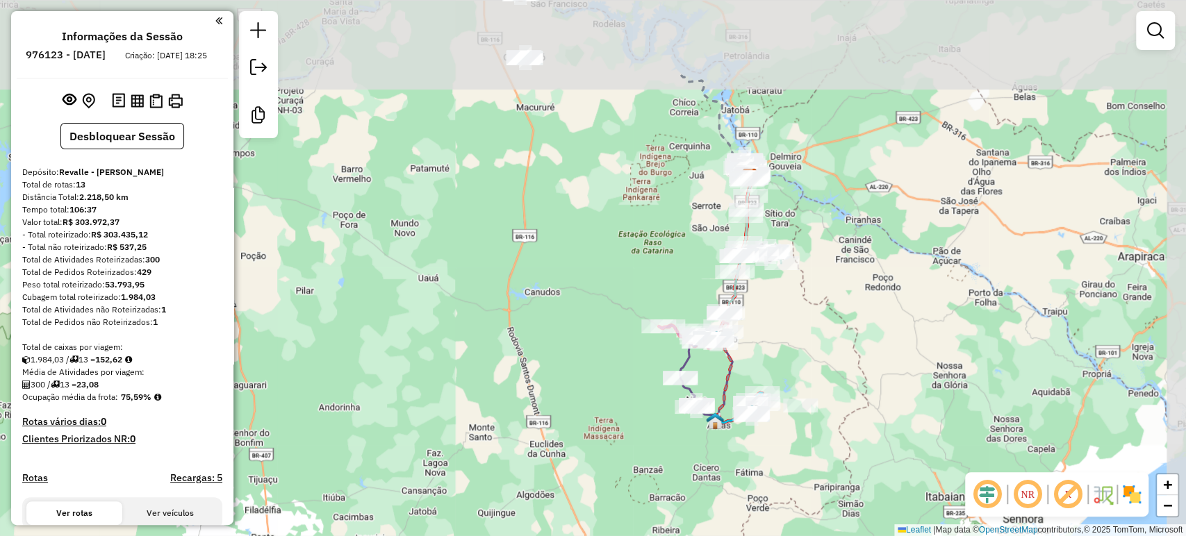
drag, startPoint x: 821, startPoint y: 218, endPoint x: 755, endPoint y: 356, distance: 153.9
click at [755, 356] on div "Janela de atendimento Grade de atendimento Capacidade Transportadoras Veículos …" at bounding box center [593, 268] width 1186 height 536
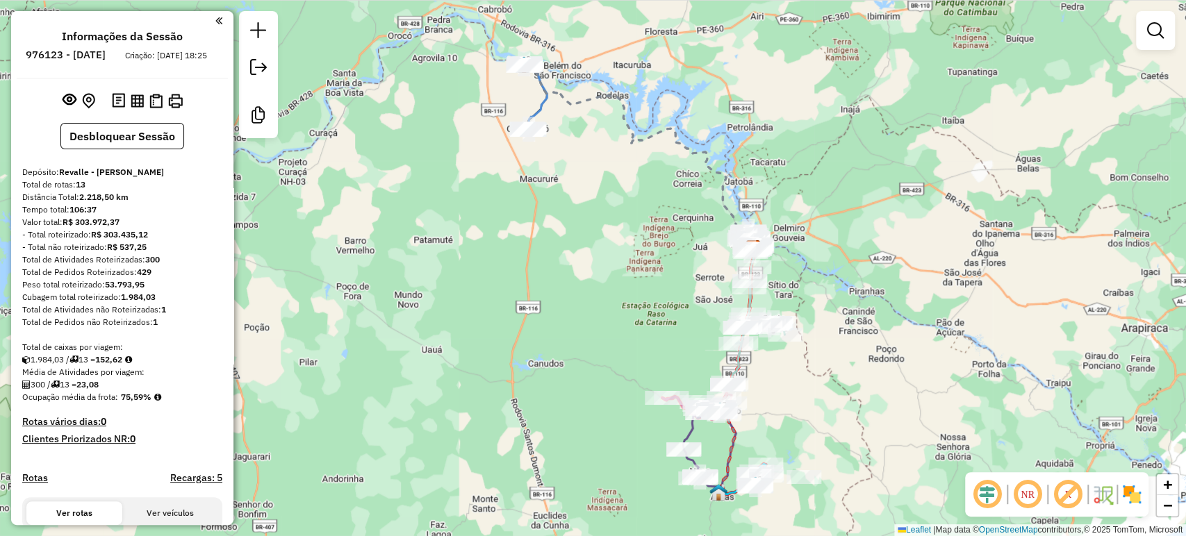
drag, startPoint x: 614, startPoint y: 172, endPoint x: 618, endPoint y: 227, distance: 54.4
click at [618, 227] on div "Janela de atendimento Grade de atendimento Capacidade Transportadoras Veículos …" at bounding box center [593, 268] width 1186 height 536
